Goal: Information Seeking & Learning: Learn about a topic

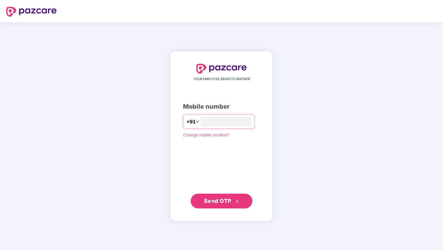
type input "**********"
click at [233, 200] on span "Send OTP" at bounding box center [221, 200] width 35 height 9
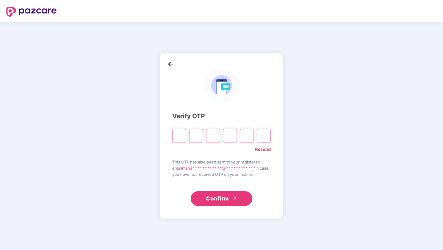
type input "*"
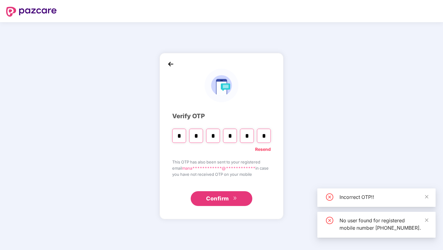
type input "*"
click at [208, 194] on button "Confirm" at bounding box center [222, 198] width 62 height 15
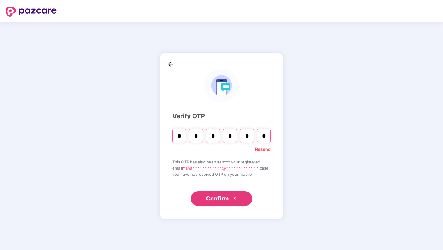
click at [229, 133] on input "*" at bounding box center [230, 136] width 14 height 14
type input "*"
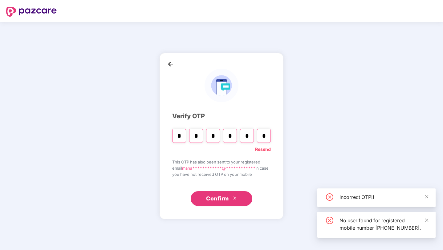
type input "*"
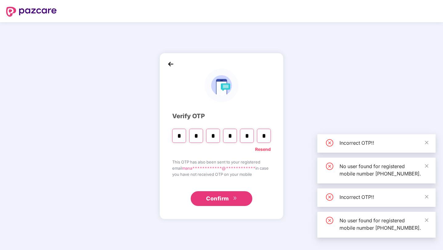
type input "*"
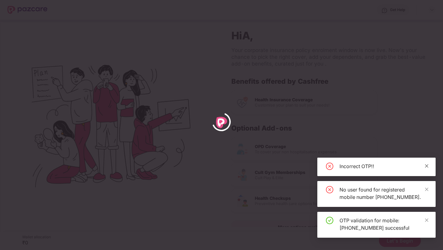
click at [426, 164] on icon "close" at bounding box center [426, 165] width 3 height 3
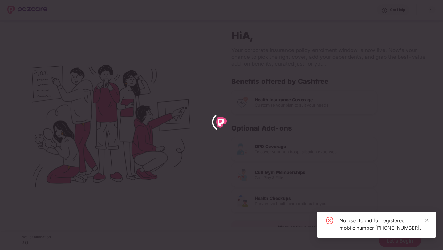
click at [426, 183] on div at bounding box center [221, 125] width 443 height 250
click at [427, 212] on div "No user found for registered mobile number +91-9448046771." at bounding box center [376, 225] width 118 height 26
click at [426, 212] on div "No user found for registered mobile number +91-9448046771." at bounding box center [376, 225] width 118 height 26
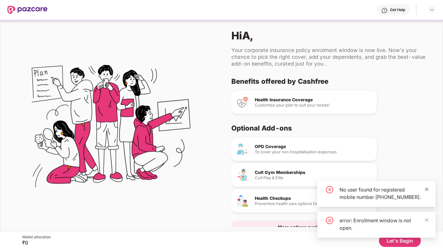
click at [427, 187] on icon "close" at bounding box center [426, 189] width 4 height 4
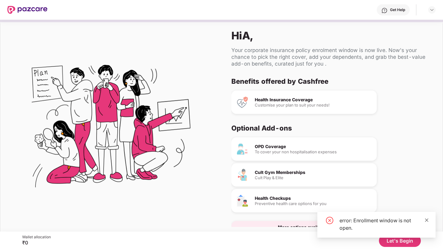
click at [427, 222] on icon "close" at bounding box center [426, 220] width 4 height 4
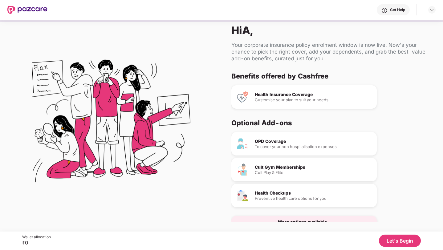
click at [389, 238] on button "Let's Begin" at bounding box center [400, 241] width 42 height 12
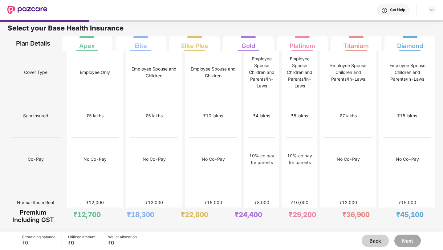
scroll to position [3, 0]
click at [377, 239] on button "Back" at bounding box center [374, 241] width 27 height 12
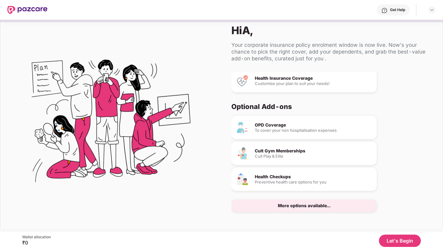
scroll to position [0, 0]
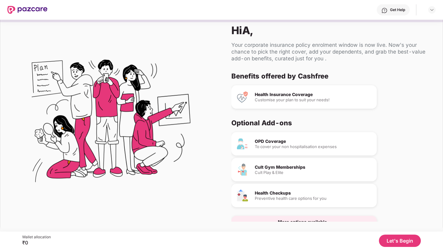
click at [388, 239] on button "Let's Begin" at bounding box center [400, 241] width 42 height 12
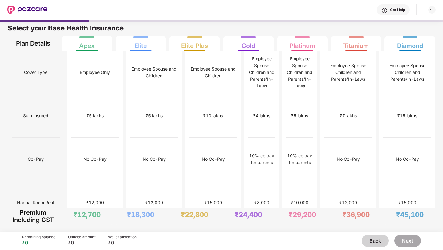
scroll to position [3, 0]
click at [313, 181] on div "₹10,000" at bounding box center [299, 202] width 26 height 43
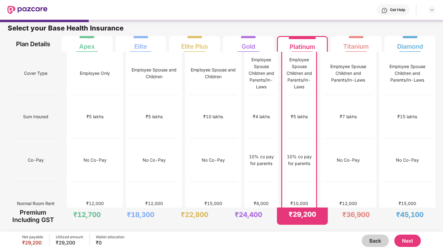
click at [416, 243] on button "Next" at bounding box center [407, 241] width 26 height 12
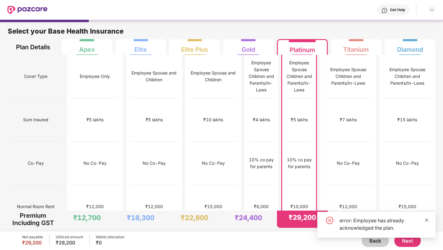
click at [428, 220] on icon "close" at bounding box center [426, 220] width 4 height 4
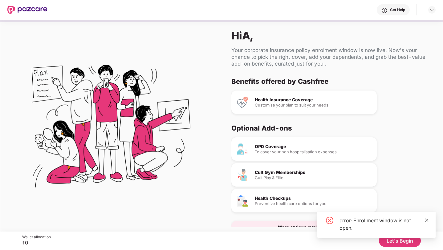
click at [427, 221] on icon "close" at bounding box center [426, 219] width 3 height 3
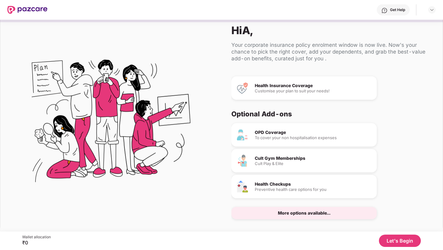
scroll to position [16, 0]
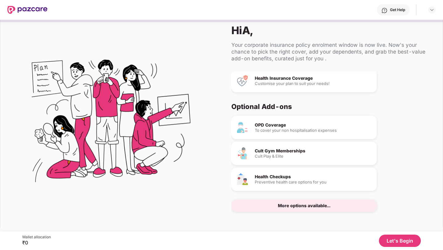
click at [285, 200] on div "More options available..." at bounding box center [303, 206] width 145 height 12
click at [285, 204] on div "More options available..." at bounding box center [304, 206] width 53 height 4
click at [288, 208] on div "More options available..." at bounding box center [303, 206] width 145 height 12
click at [429, 9] on img at bounding box center [431, 9] width 5 height 5
click at [398, 22] on div "Logout" at bounding box center [403, 24] width 80 height 12
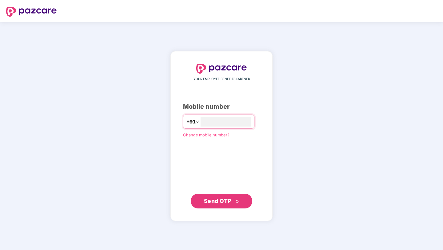
type input "**********"
click at [234, 202] on span "Send OTP" at bounding box center [221, 201] width 35 height 9
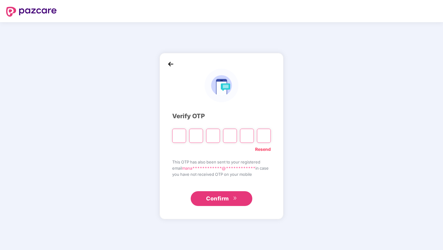
type input "*"
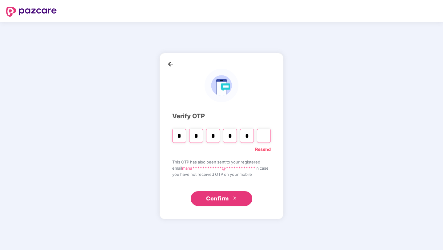
type input "*"
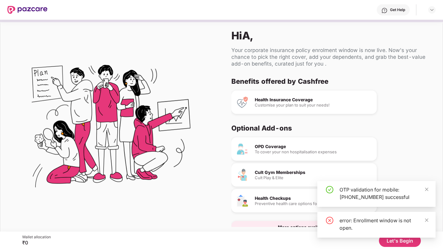
click at [9, 12] on img at bounding box center [27, 10] width 40 height 8
click at [28, 11] on img at bounding box center [27, 10] width 40 height 8
click at [426, 218] on icon "close" at bounding box center [426, 220] width 4 height 4
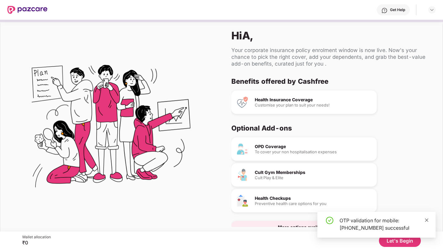
click at [427, 220] on icon "close" at bounding box center [426, 220] width 4 height 4
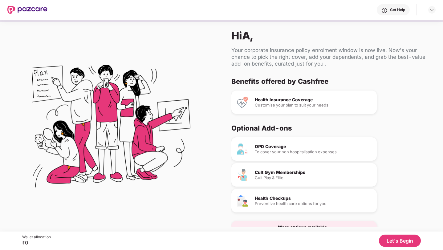
click at [397, 240] on button "Let's Begin" at bounding box center [400, 241] width 42 height 12
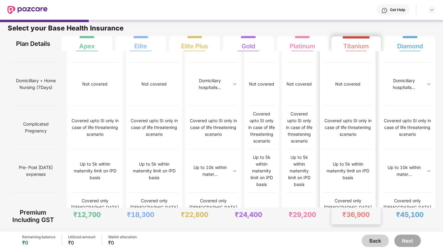
scroll to position [3, 0]
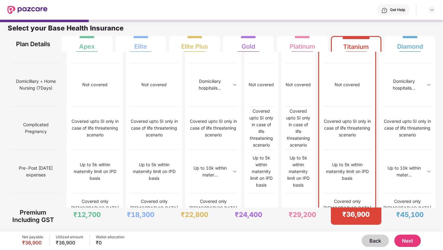
scroll to position [511, 0]
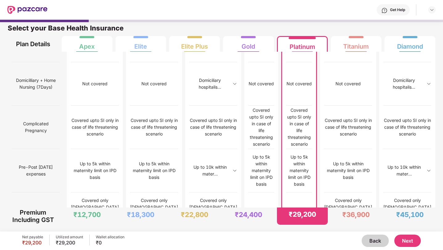
click at [373, 242] on button "Back" at bounding box center [374, 241] width 27 height 12
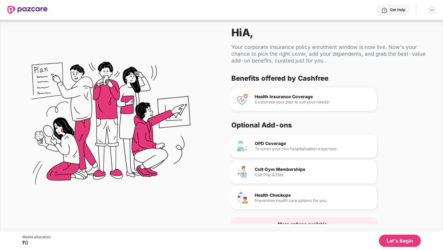
click at [432, 10] on img at bounding box center [431, 9] width 5 height 5
click at [427, 87] on div "Benefits offered by Cashfree Health Insurance Coverage Customise your plan to s…" at bounding box center [331, 149] width 201 height 150
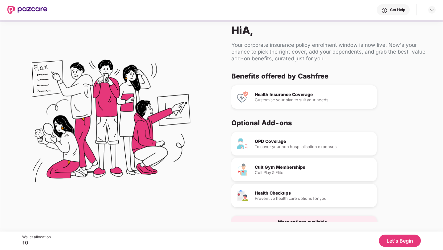
scroll to position [0, 0]
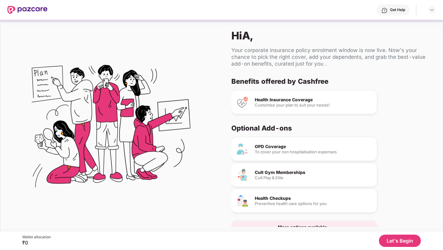
click at [398, 173] on div "OPD Coverage To cover your non hospitalisation expenses Cult Gym Memberships Cu…" at bounding box center [329, 185] width 196 height 96
